Goal: Navigation & Orientation: Find specific page/section

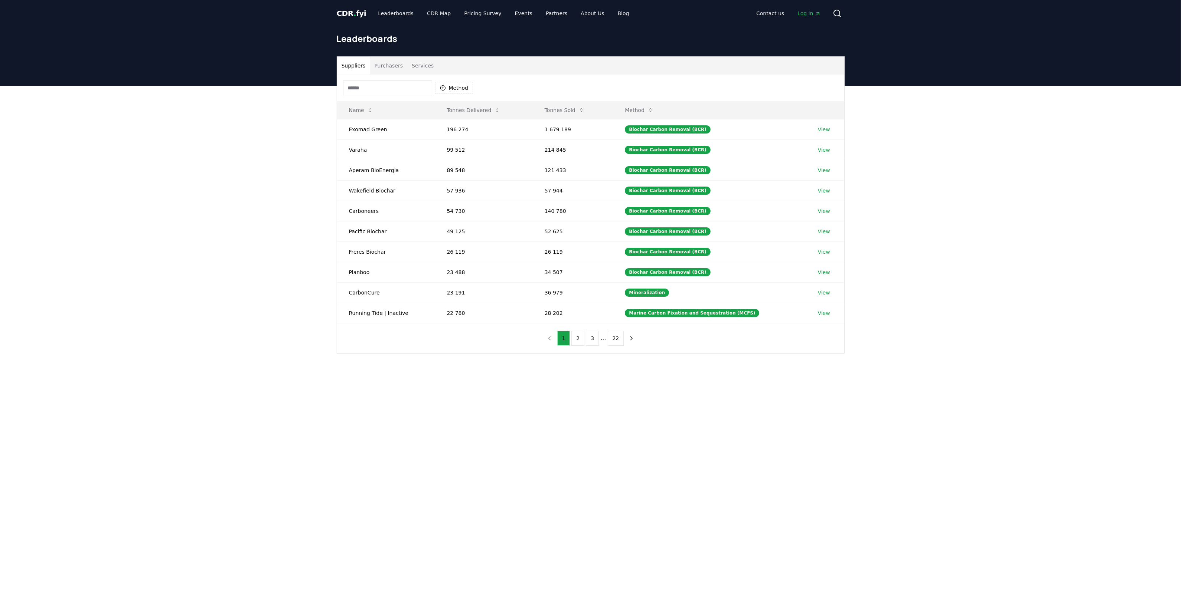
click at [346, 12] on span "CDR . fyi" at bounding box center [352, 13] width 30 height 9
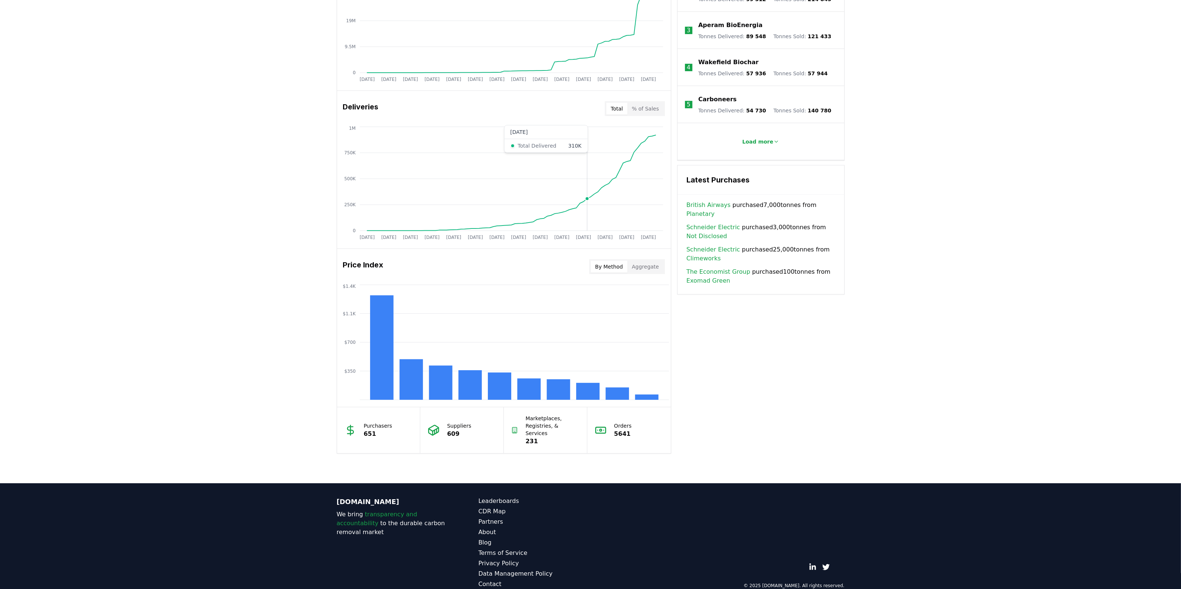
scroll to position [378, 0]
